Goal: Communication & Community: Answer question/provide support

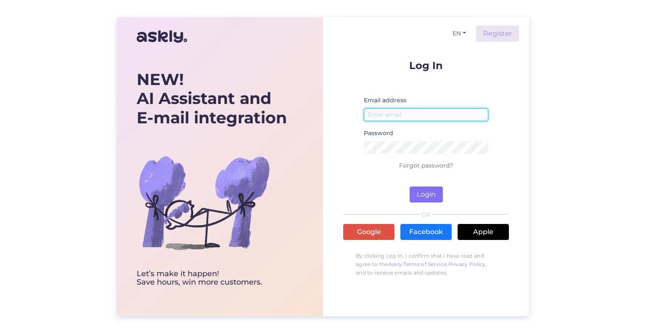
type input "[PERSON_NAME][EMAIL_ADDRESS][DOMAIN_NAME]"
click at [433, 192] on button "Login" at bounding box center [426, 194] width 33 height 16
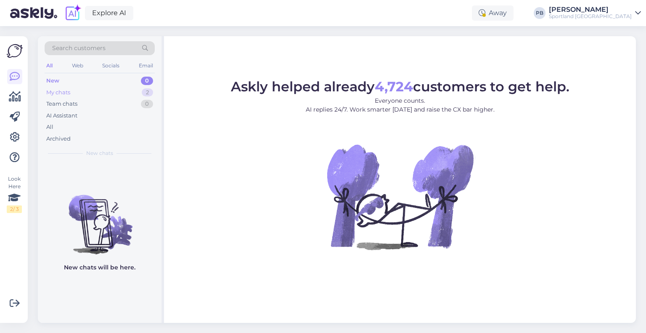
click at [77, 88] on div "My chats 2" at bounding box center [100, 93] width 110 height 12
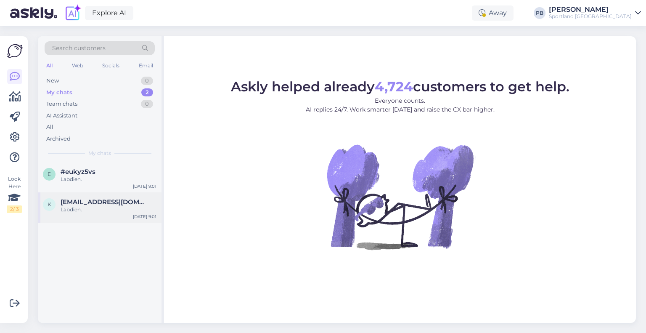
click at [102, 195] on div "k [EMAIL_ADDRESS][DOMAIN_NAME] Labdien. [DATE] 9:01" at bounding box center [100, 207] width 124 height 30
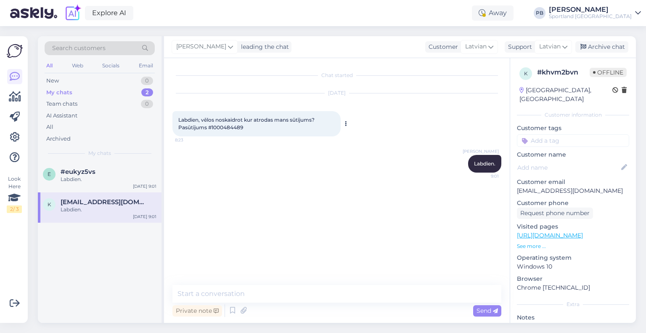
click at [234, 126] on span "Labdien, vēlos noskaidrot kur atrodas mans sūtījums? Pasūtījums #1000484489" at bounding box center [247, 124] width 138 height 14
copy div "1000484489 8:23"
click at [212, 292] on textarea at bounding box center [337, 294] width 329 height 18
type textarea "L"
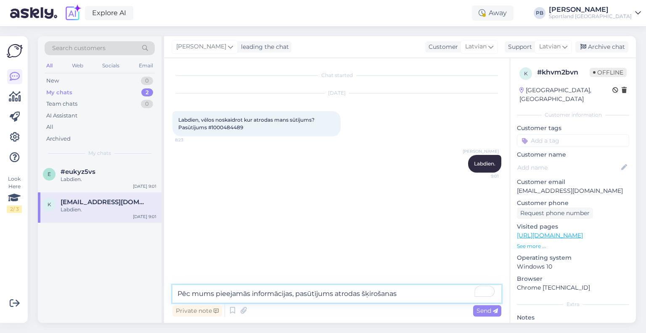
click at [357, 296] on textarea "Pēc mums pieejamās informācijas, pasūtījums atrodas šķirošanas" at bounding box center [337, 294] width 329 height 18
click at [359, 295] on textarea "Pēc mums pieejamās informācijas, pasūtījums atrodas šķirošanas" at bounding box center [337, 294] width 329 height 18
click at [362, 294] on textarea "Pēc mums pieejamās informācijas, pasūtījums atrodas šķirošanas" at bounding box center [337, 294] width 329 height 18
click at [438, 293] on textarea "Pēc mums pieejamās informācijas, pasūtījums atrodas Omnivas šķirošanas" at bounding box center [337, 294] width 329 height 18
paste textarea "CC859404758EE"
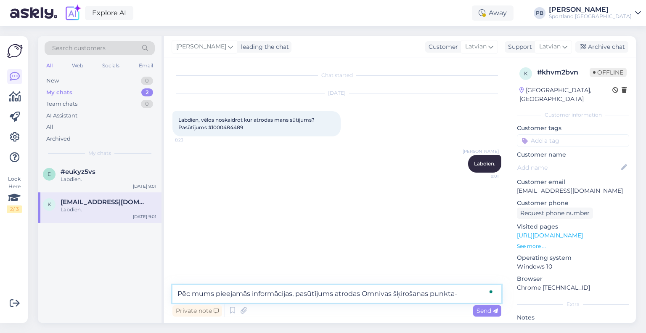
type textarea "Pēc mums pieejamās informācijas, pasūtījums atrodas Omnivas šķirošanas punkta- …"
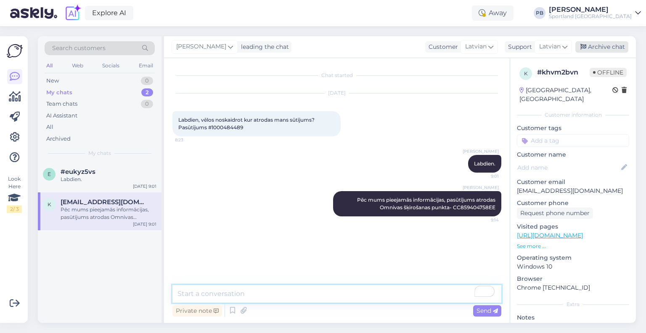
click at [597, 44] on div "Archive chat" at bounding box center [602, 46] width 53 height 11
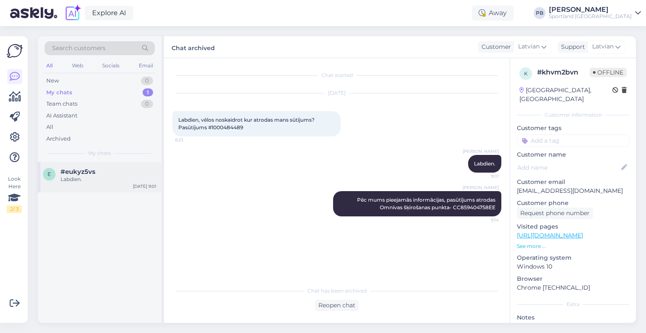
click at [82, 184] on div "e #eukyz5vs Labdien. [DATE] 9:01" at bounding box center [100, 177] width 124 height 30
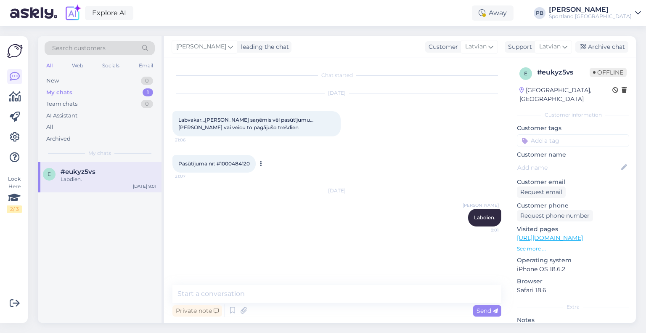
click at [234, 164] on span "Pasūtījuma nr: #1000484120" at bounding box center [214, 163] width 72 height 6
copy div "1000484120 21:07"
click at [217, 295] on textarea at bounding box center [337, 294] width 329 height 18
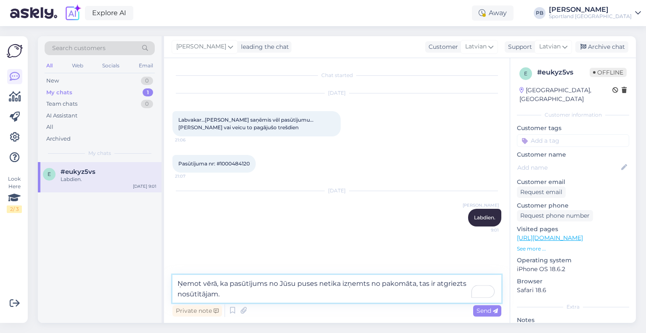
type textarea "Ņemot vērā, ka pasūtījums no Jūsu puses netika izņemts no pakomāta, tas ir atgr…"
click at [225, 289] on textarea "Ņemot vērā, ka pasūtījums no Jūsu puses netika izņemts no pakomāta, tas ir atgr…" at bounding box center [337, 289] width 329 height 28
click at [230, 294] on textarea "Ņemot vērā, ka pasūtījums no Jūsu puses netika izņemts no pakomāta, tas ir atgr…" at bounding box center [337, 289] width 329 height 28
click at [276, 296] on textarea "Ņemot vērā, ka pasūtījums no Jūsu puses netika izņemts no pakomāta, tas ir atgr…" at bounding box center [337, 289] width 329 height 28
paste textarea "To enrich screen reader interactions, please activate Accessibility in Grammarl…"
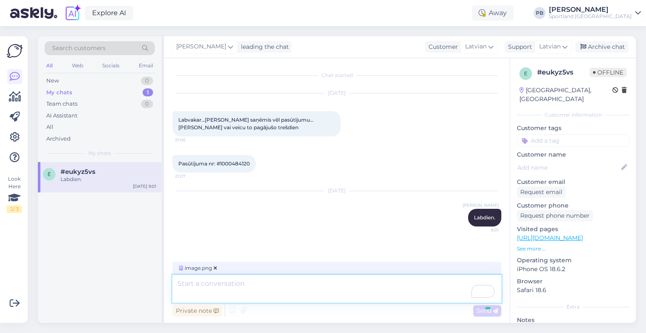
scroll to position [55, 0]
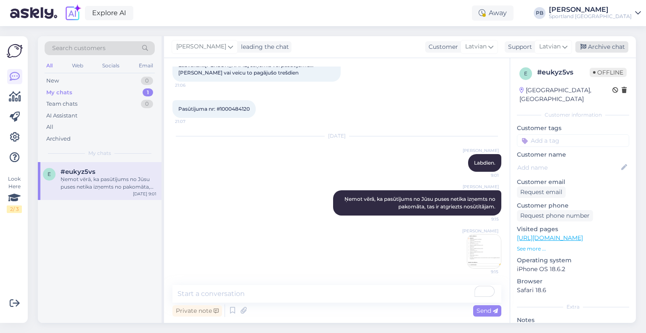
click at [598, 45] on div "Archive chat" at bounding box center [602, 46] width 53 height 11
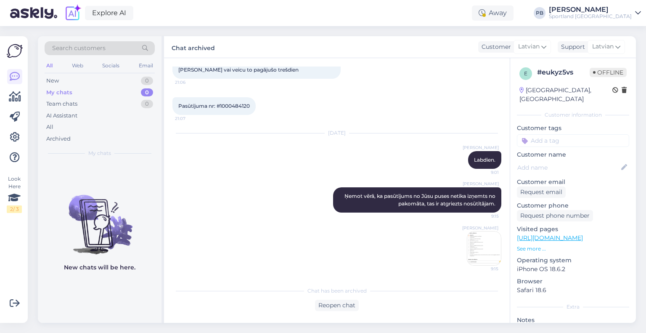
click at [81, 92] on div "My chats 0" at bounding box center [100, 93] width 110 height 12
click at [74, 102] on div "Team chats" at bounding box center [61, 104] width 31 height 8
click at [80, 76] on div "New 0" at bounding box center [100, 81] width 110 height 12
click at [76, 88] on div "My chats 0" at bounding box center [100, 93] width 110 height 12
click at [61, 138] on div "Archived" at bounding box center [58, 139] width 24 height 8
